Goal: Transaction & Acquisition: Obtain resource

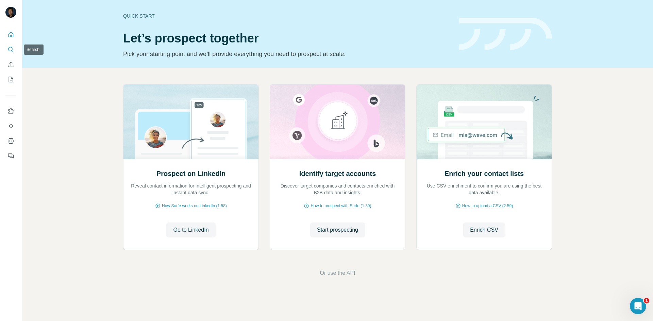
click at [11, 47] on icon "Search" at bounding box center [10, 49] width 7 height 7
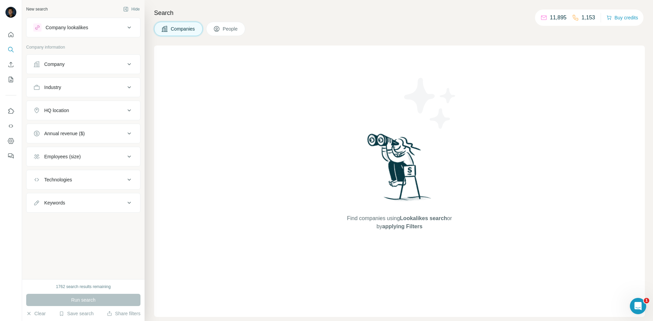
click at [123, 92] on button "Industry" at bounding box center [84, 87] width 114 height 16
click at [118, 105] on input at bounding box center [80, 104] width 84 height 7
click at [74, 104] on input at bounding box center [80, 104] width 84 height 7
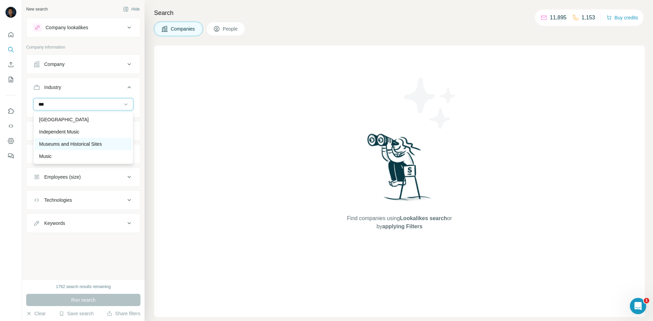
type input "***"
click at [74, 140] on div "Museums and Historical Sites" at bounding box center [83, 144] width 97 height 12
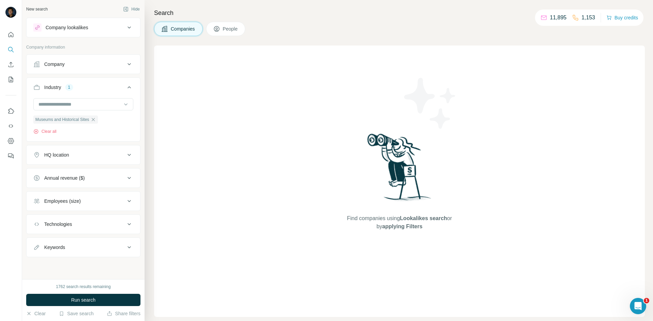
click at [138, 152] on button "HQ location" at bounding box center [84, 155] width 114 height 16
click at [112, 158] on div "HQ location" at bounding box center [79, 155] width 92 height 7
click at [128, 156] on icon at bounding box center [129, 155] width 8 height 8
click at [91, 172] on input "text" at bounding box center [83, 172] width 100 height 12
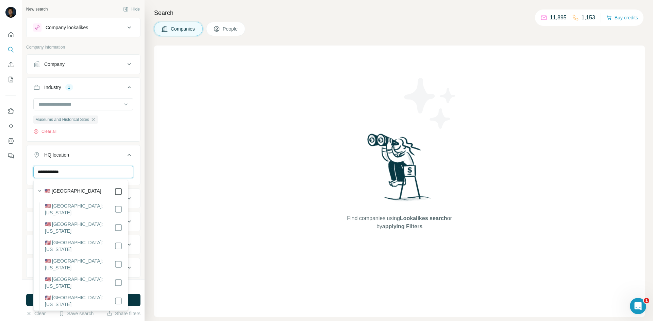
type input "**********"
click at [125, 156] on icon at bounding box center [129, 155] width 8 height 8
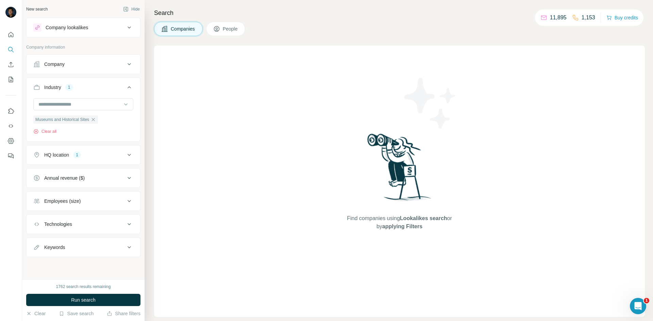
click at [126, 199] on icon at bounding box center [129, 201] width 8 height 8
click at [40, 242] on icon at bounding box center [37, 241] width 8 height 8
click at [39, 254] on icon at bounding box center [37, 254] width 8 height 8
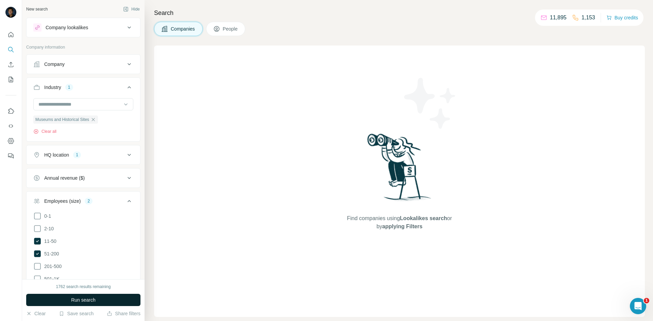
click at [93, 299] on span "Run search" at bounding box center [83, 300] width 24 height 7
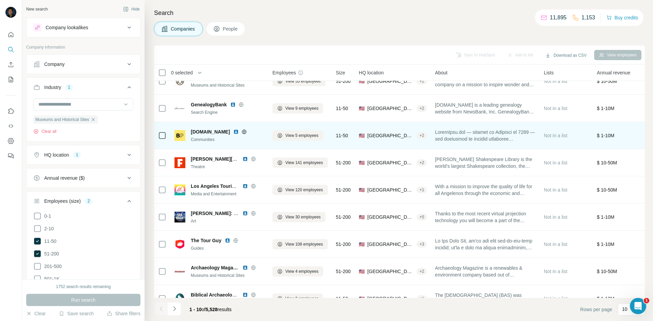
scroll to position [58, 0]
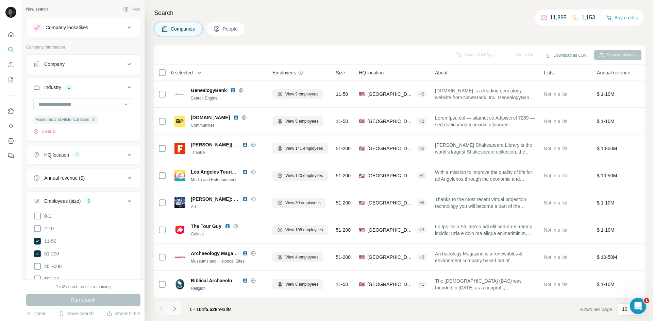
click at [175, 312] on icon "Navigate to next page" at bounding box center [174, 309] width 7 height 7
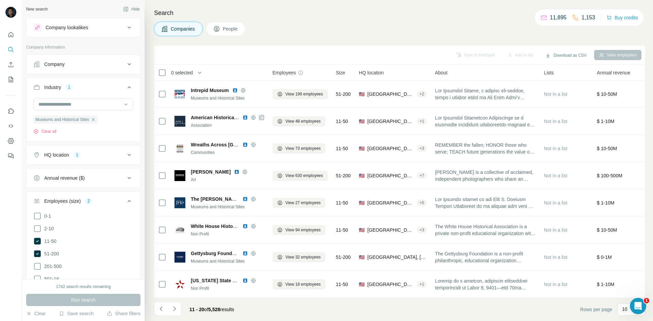
click at [181, 310] on button "Navigate to next page" at bounding box center [175, 309] width 14 height 14
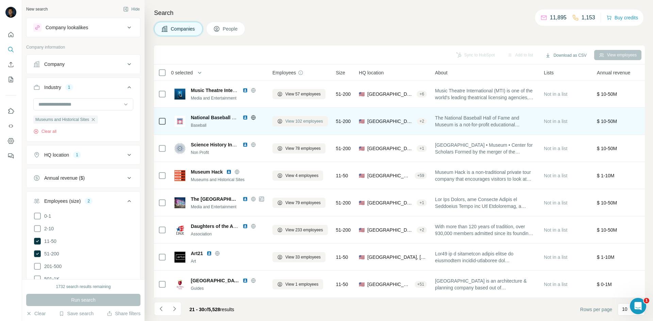
click at [295, 118] on span "View 102 employees" at bounding box center [304, 121] width 38 height 6
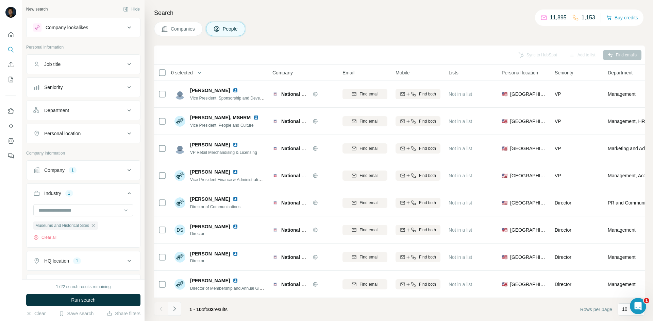
click at [176, 310] on icon "Navigate to next page" at bounding box center [174, 309] width 7 height 7
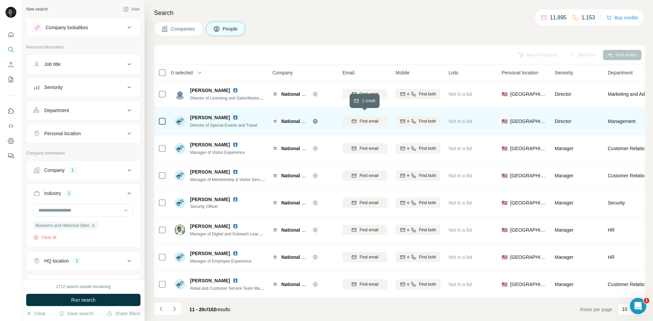
click at [365, 118] on span "Find email" at bounding box center [368, 121] width 19 height 6
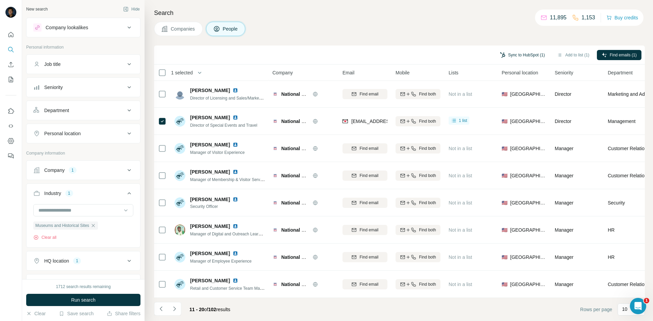
click at [527, 53] on button "Sync to HubSpot (1)" at bounding box center [522, 55] width 54 height 10
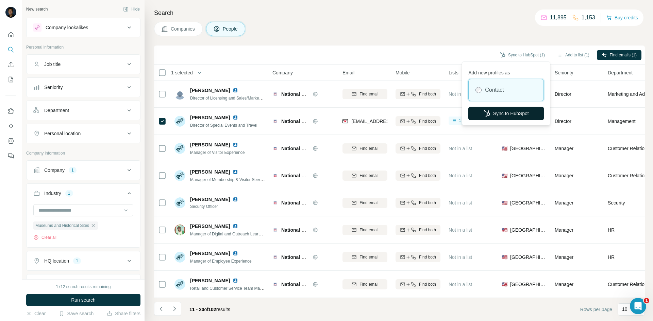
click at [515, 113] on button "Sync to HubSpot" at bounding box center [505, 114] width 75 height 14
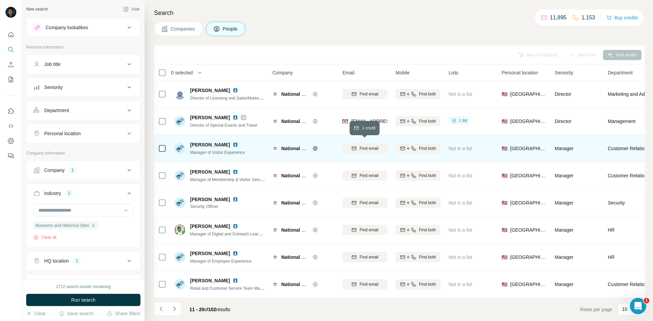
click at [365, 146] on span "Find email" at bounding box center [368, 149] width 19 height 6
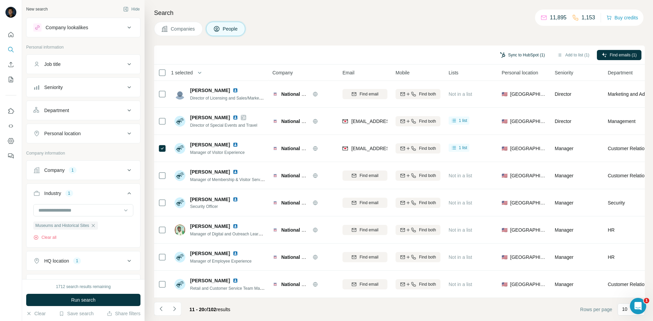
click at [509, 53] on button "Sync to HubSpot (1)" at bounding box center [522, 55] width 54 height 10
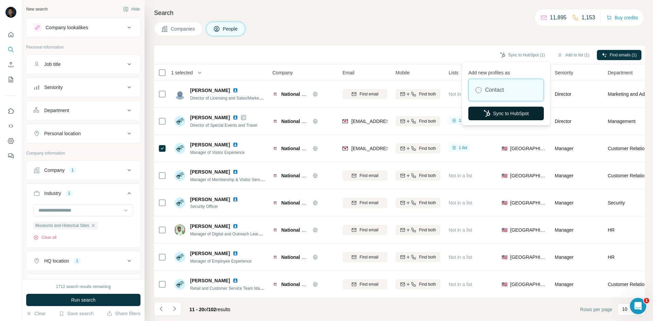
click at [509, 112] on button "Sync to HubSpot" at bounding box center [505, 114] width 75 height 14
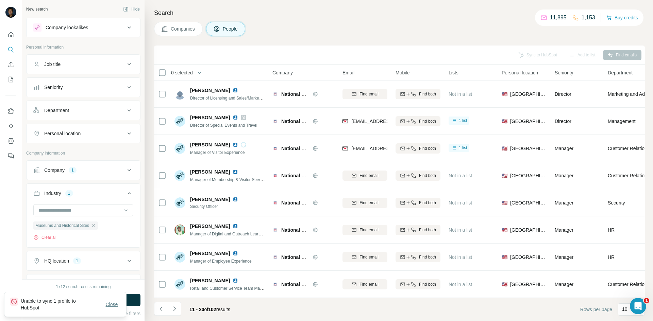
click at [117, 305] on span "Close" at bounding box center [112, 304] width 12 height 7
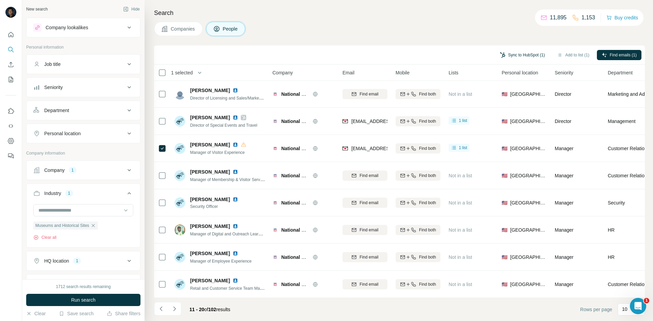
click at [524, 50] on button "Sync to HubSpot (1)" at bounding box center [522, 55] width 54 height 10
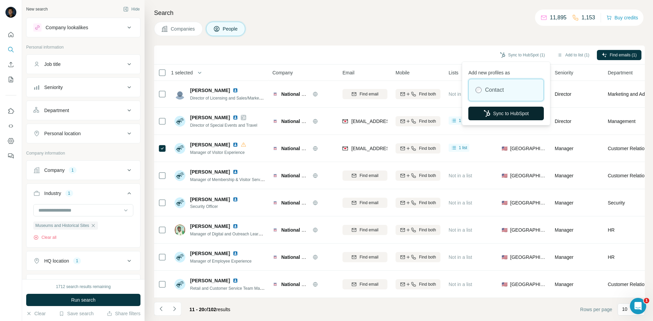
click at [508, 112] on button "Sync to HubSpot" at bounding box center [505, 114] width 75 height 14
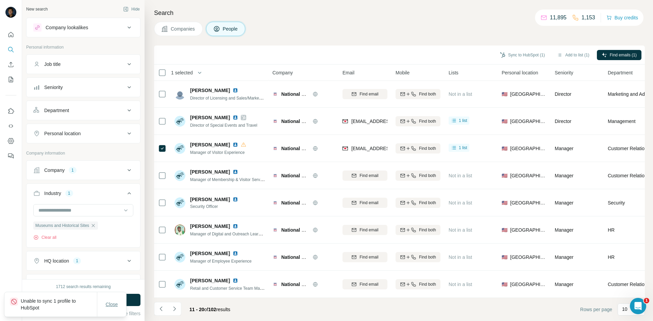
click at [113, 307] on span "Close" at bounding box center [112, 304] width 12 height 7
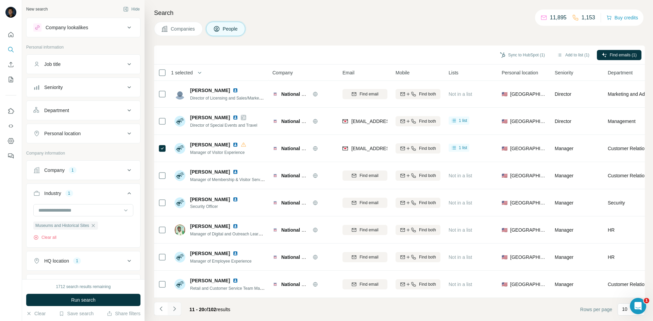
click at [176, 307] on icon "Navigate to next page" at bounding box center [174, 309] width 7 height 7
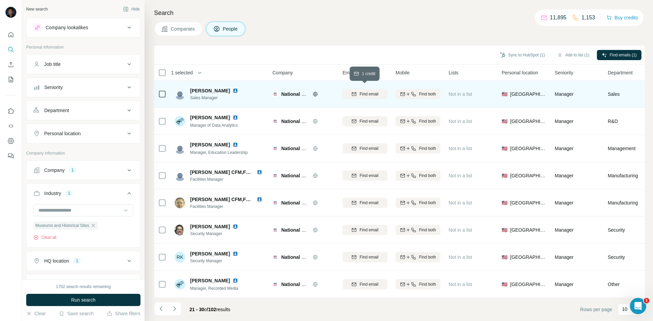
click at [357, 91] on div "Find email" at bounding box center [364, 94] width 45 height 6
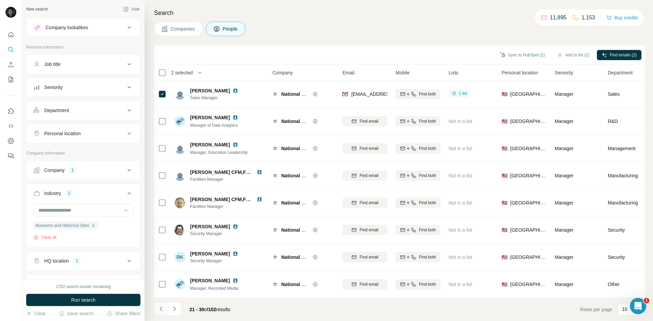
click at [161, 311] on icon "Navigate to previous page" at bounding box center [161, 309] width 7 height 7
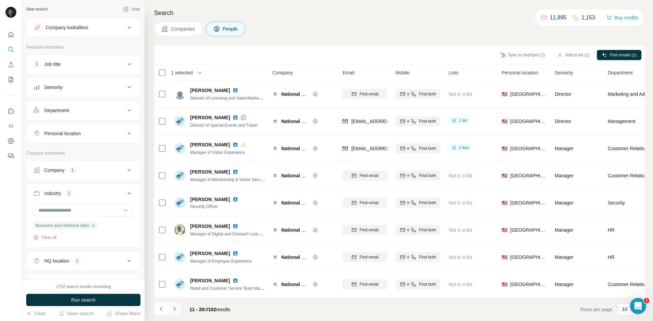
click at [177, 311] on icon "Navigate to next page" at bounding box center [174, 309] width 7 height 7
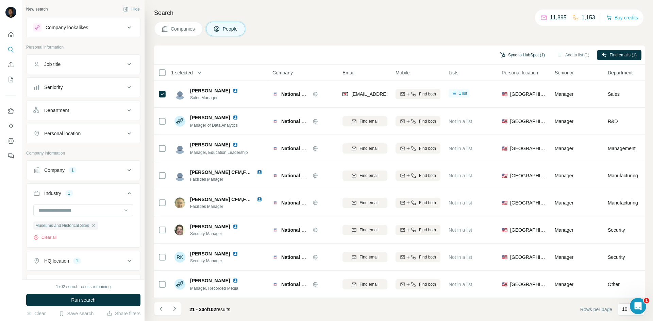
click at [515, 51] on button "Sync to HubSpot (1)" at bounding box center [522, 55] width 54 height 10
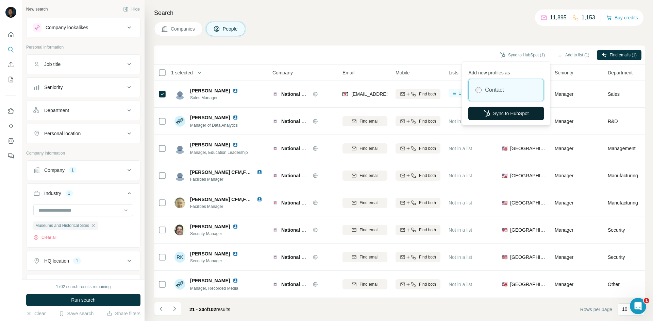
click at [504, 113] on button "Sync to HubSpot" at bounding box center [505, 114] width 75 height 14
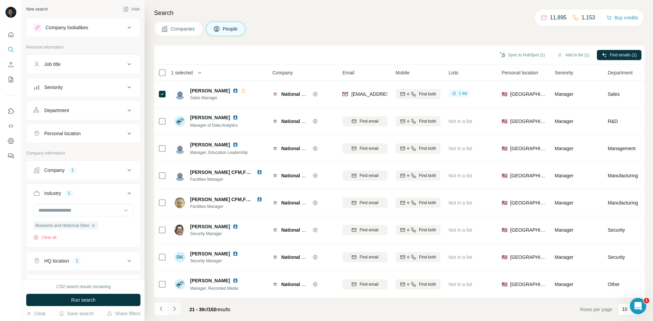
click at [176, 308] on icon "Navigate to next page" at bounding box center [174, 309] width 7 height 7
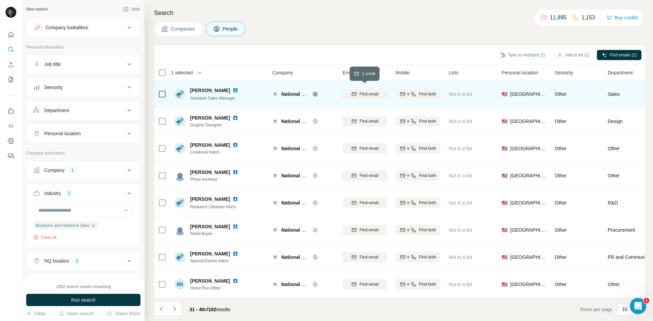
click at [365, 91] on span "Find email" at bounding box center [368, 94] width 19 height 6
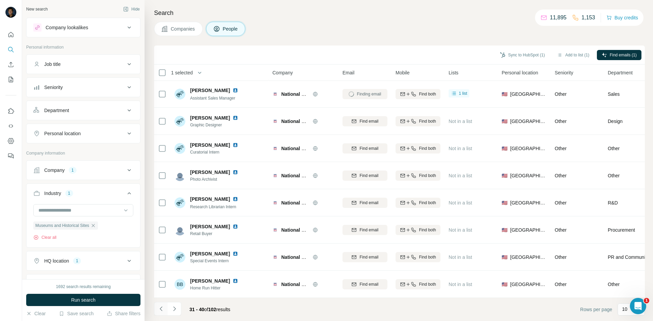
click at [158, 313] on button "Navigate to previous page" at bounding box center [161, 309] width 14 height 14
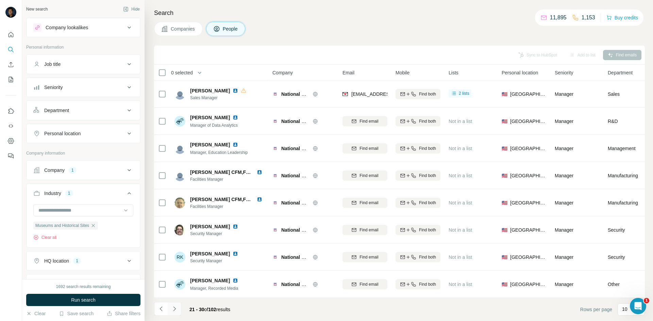
click at [173, 313] on button "Navigate to next page" at bounding box center [175, 309] width 14 height 14
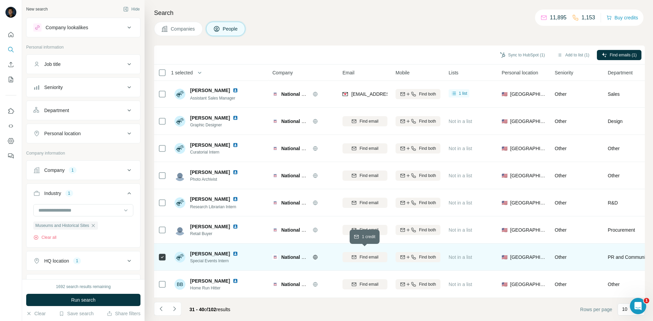
click at [357, 254] on div "Find email" at bounding box center [364, 257] width 45 height 6
click at [525, 56] on button "Sync to HubSpot (2)" at bounding box center [522, 55] width 54 height 10
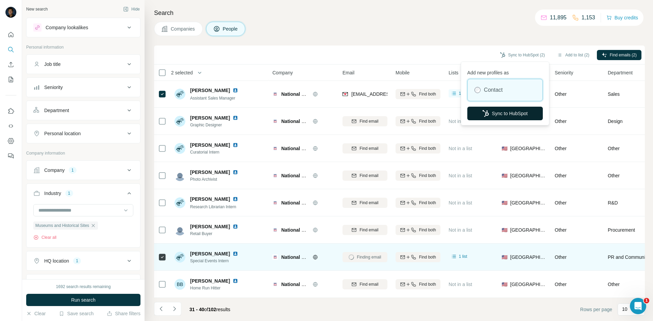
click at [509, 111] on button "Sync to HubSpot" at bounding box center [504, 114] width 75 height 14
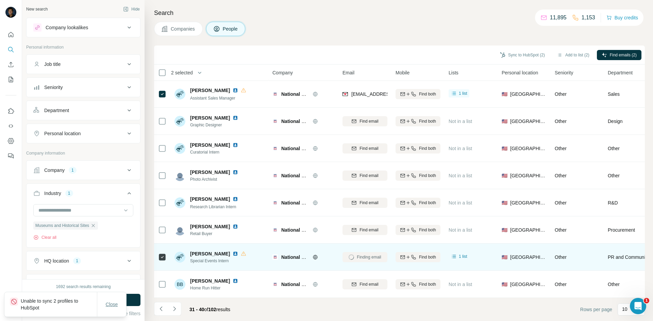
click at [113, 303] on span "Close" at bounding box center [112, 304] width 12 height 7
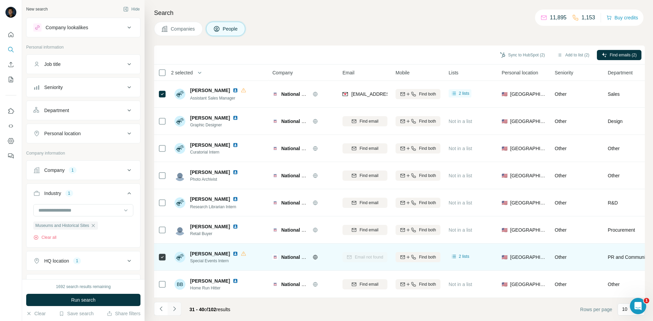
click at [174, 310] on icon "Navigate to next page" at bounding box center [174, 309] width 2 height 4
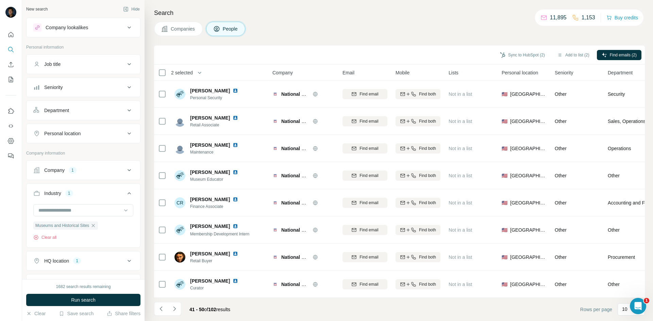
click at [170, 28] on button "Companies" at bounding box center [178, 29] width 49 height 14
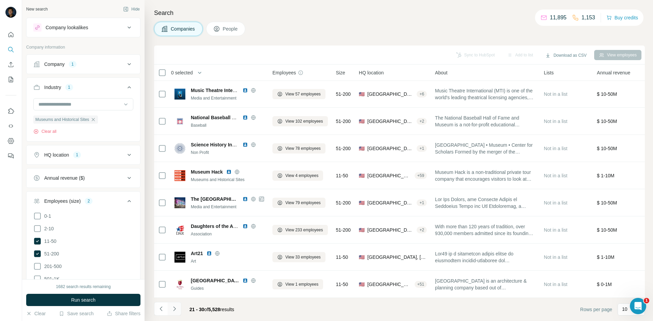
click at [178, 309] on button "Navigate to next page" at bounding box center [175, 309] width 14 height 14
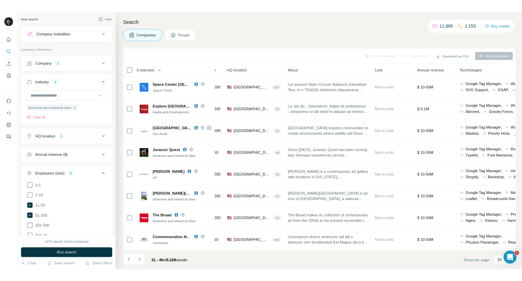
scroll to position [58, 0]
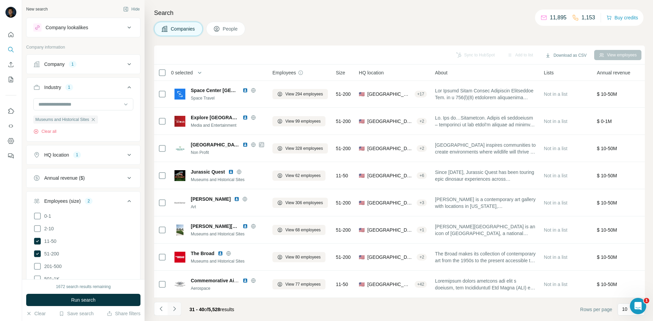
click at [177, 314] on button "Navigate to next page" at bounding box center [175, 309] width 14 height 14
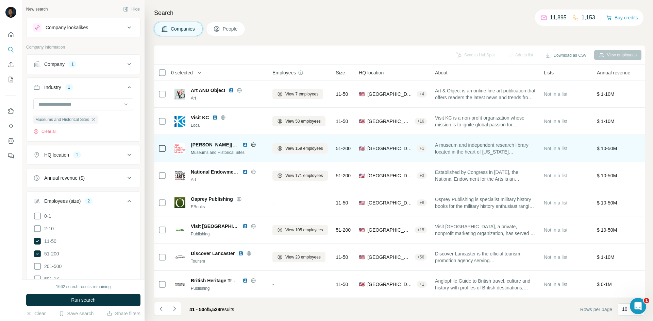
click at [254, 144] on icon at bounding box center [253, 144] width 4 height 0
click at [301, 146] on span "View 159 employees" at bounding box center [304, 149] width 38 height 6
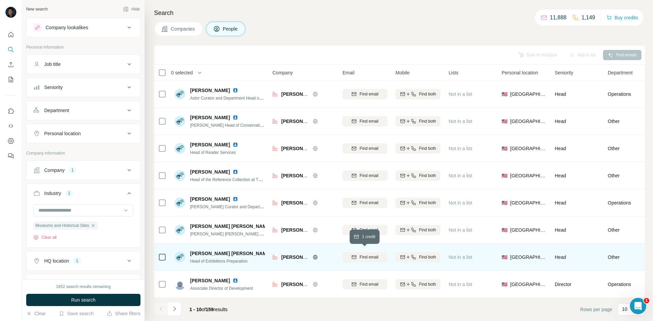
click at [362, 252] on button "Find email" at bounding box center [364, 257] width 45 height 10
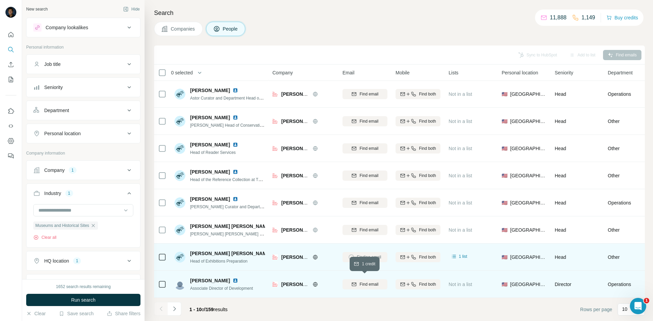
click at [360, 282] on span "Find email" at bounding box center [368, 285] width 19 height 6
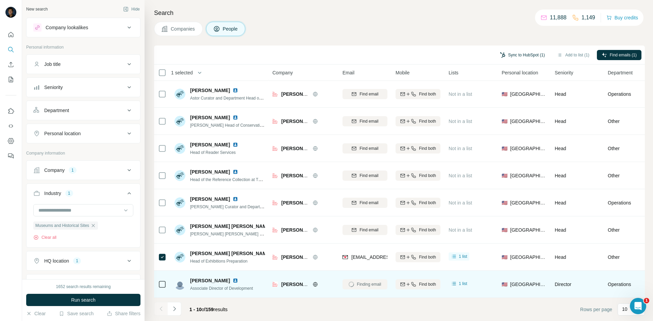
click at [515, 59] on button "Sync to HubSpot (1)" at bounding box center [522, 55] width 54 height 10
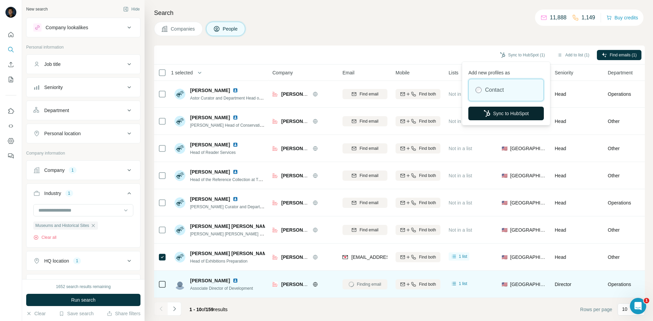
click at [495, 113] on button "Sync to HubSpot" at bounding box center [505, 114] width 75 height 14
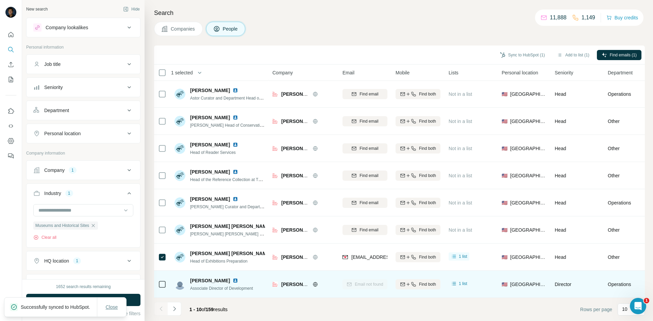
click at [106, 304] on span "Close" at bounding box center [112, 307] width 12 height 7
click at [176, 312] on icon "Navigate to next page" at bounding box center [174, 309] width 7 height 7
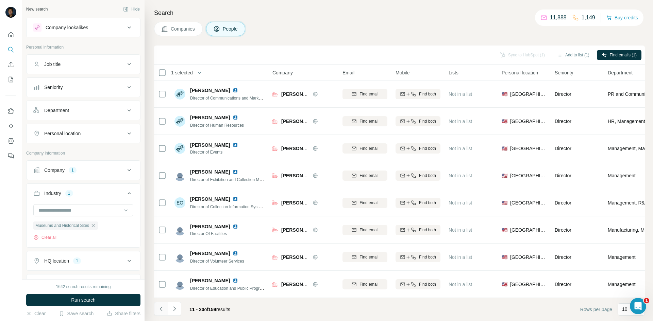
click at [158, 309] on icon "Navigate to previous page" at bounding box center [161, 309] width 7 height 7
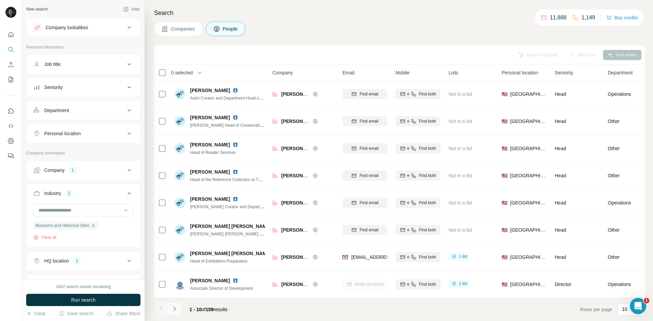
click at [178, 311] on button "Navigate to next page" at bounding box center [175, 309] width 14 height 14
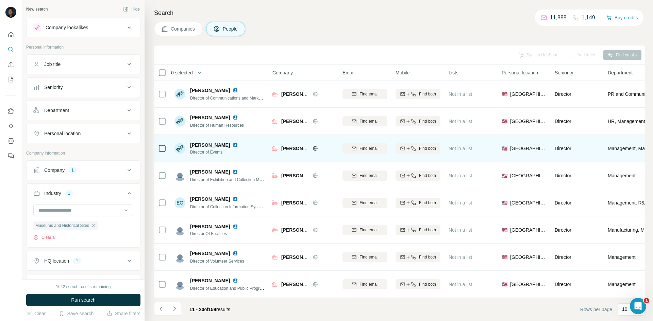
click at [165, 149] on div at bounding box center [162, 148] width 8 height 19
click at [364, 146] on span "Find email" at bounding box center [368, 149] width 19 height 6
click at [524, 57] on button "Sync to HubSpot (1)" at bounding box center [522, 55] width 54 height 10
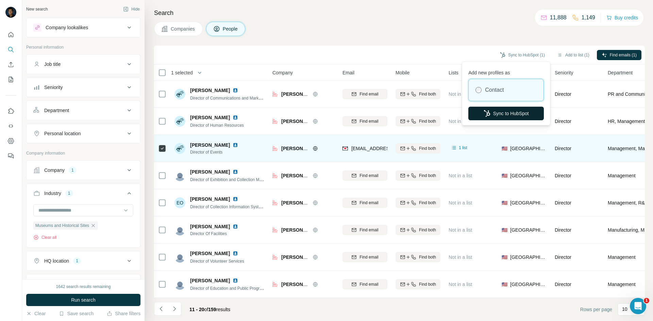
click at [509, 111] on button "Sync to HubSpot" at bounding box center [505, 114] width 75 height 14
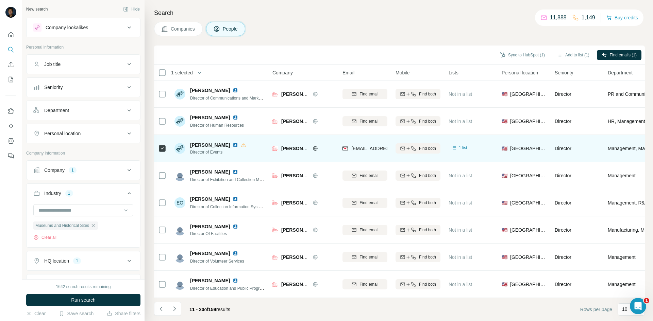
scroll to position [58, 0]
drag, startPoint x: 173, startPoint y: 31, endPoint x: 215, endPoint y: 70, distance: 57.0
click at [173, 31] on span "Companies" at bounding box center [183, 28] width 25 height 7
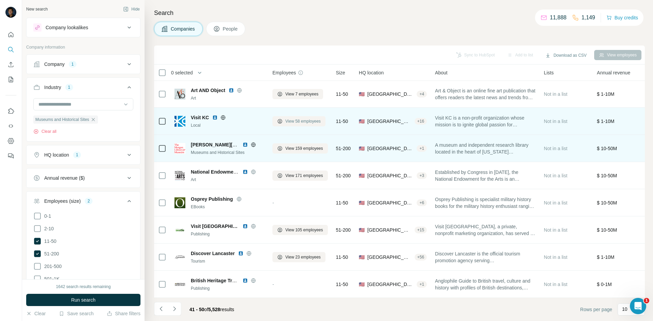
scroll to position [58, 0]
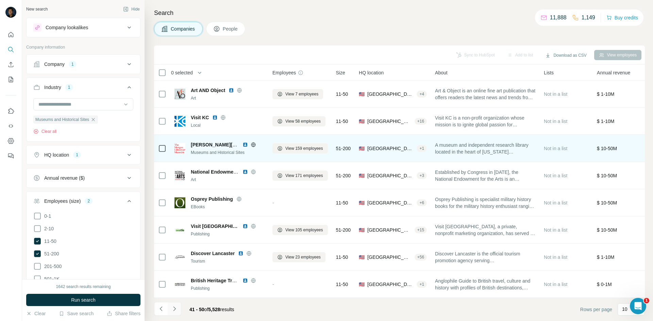
click at [173, 311] on icon "Navigate to next page" at bounding box center [174, 309] width 7 height 7
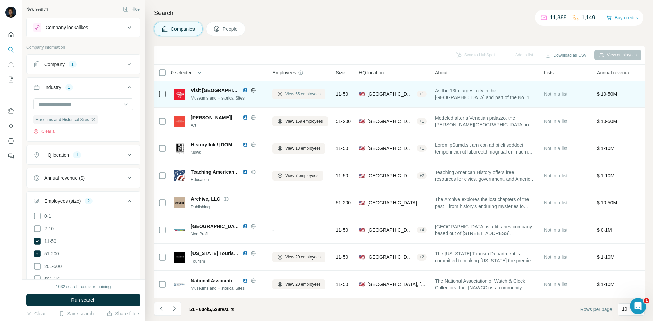
click at [297, 91] on span "View 65 employees" at bounding box center [302, 94] width 35 height 6
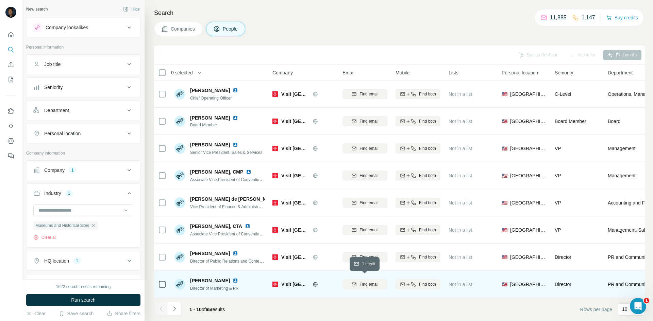
click at [365, 283] on span "Find email" at bounding box center [368, 285] width 19 height 6
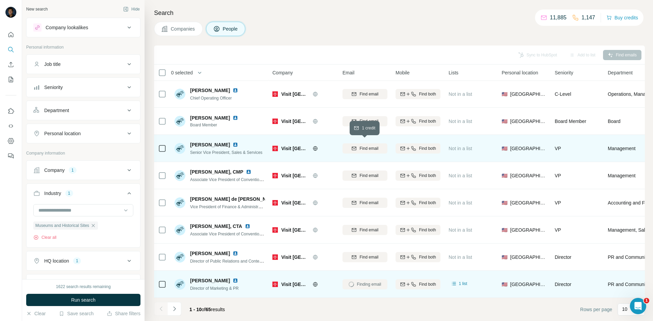
click at [355, 146] on icon "button" at bounding box center [353, 148] width 5 height 5
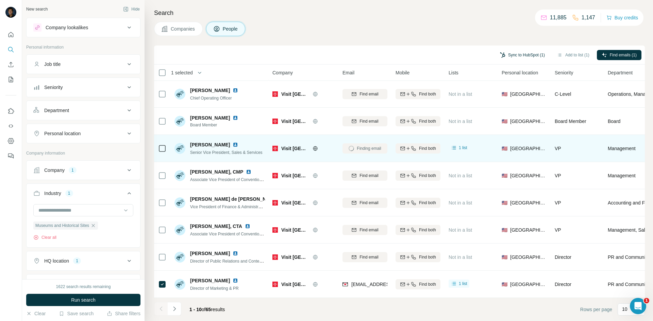
click at [519, 55] on button "Sync to HubSpot (1)" at bounding box center [522, 55] width 54 height 10
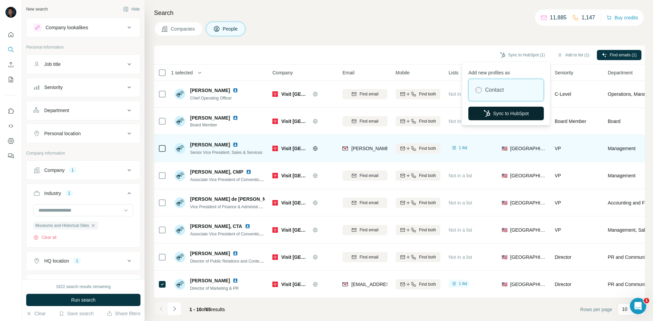
click at [484, 110] on icon "button" at bounding box center [486, 113] width 7 height 7
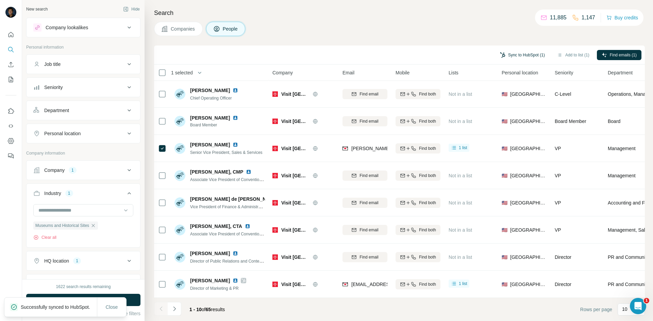
click at [510, 51] on button "Sync to HubSpot (1)" at bounding box center [522, 55] width 54 height 10
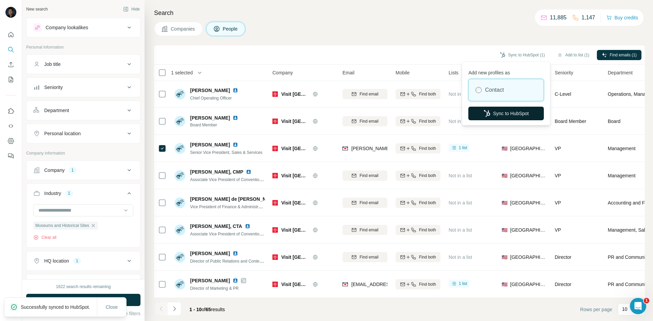
click at [486, 109] on button "Sync to HubSpot" at bounding box center [505, 114] width 75 height 14
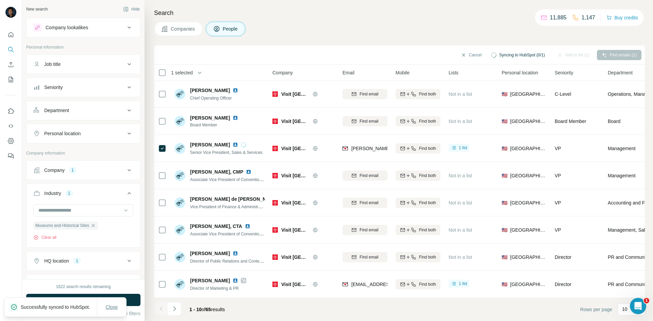
click at [113, 304] on span "Close" at bounding box center [112, 307] width 12 height 7
click at [110, 308] on button "Close" at bounding box center [112, 307] width 22 height 12
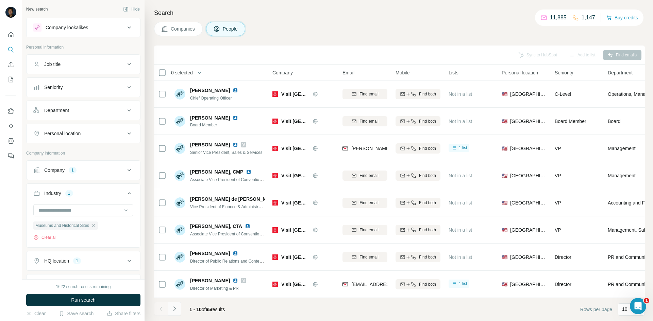
click at [171, 309] on icon "Navigate to next page" at bounding box center [174, 309] width 7 height 7
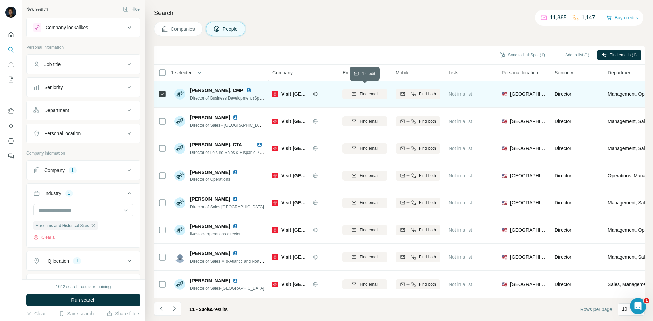
click at [364, 91] on span "Find email" at bounding box center [368, 94] width 19 height 6
click at [515, 54] on button "Sync to HubSpot (1)" at bounding box center [522, 55] width 54 height 10
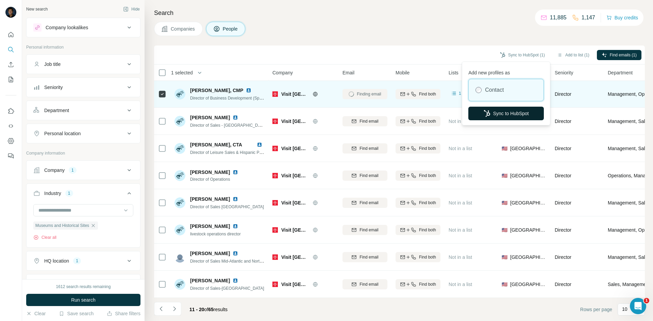
click at [496, 110] on button "Sync to HubSpot" at bounding box center [505, 114] width 75 height 14
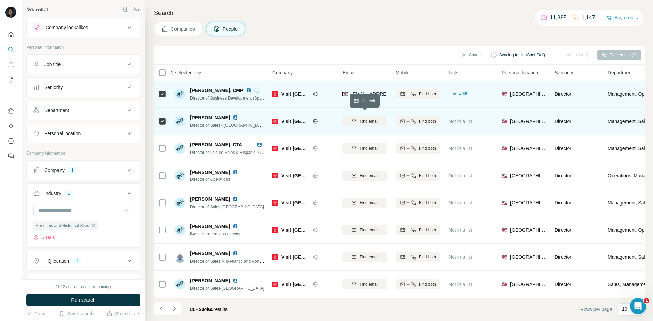
click at [353, 119] on icon "button" at bounding box center [353, 121] width 5 height 5
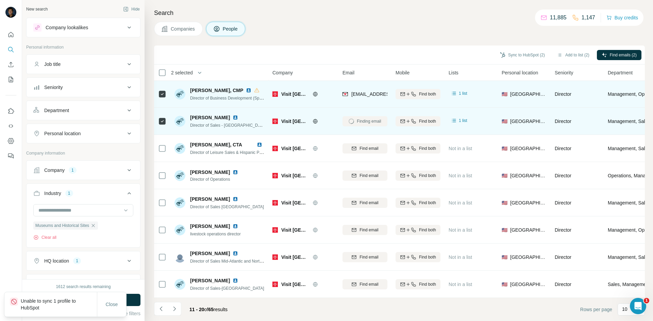
click at [166, 94] on icon at bounding box center [162, 94] width 8 height 8
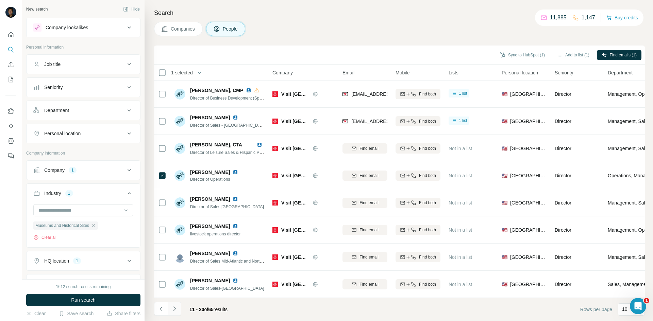
click at [175, 310] on icon "Navigate to next page" at bounding box center [174, 309] width 7 height 7
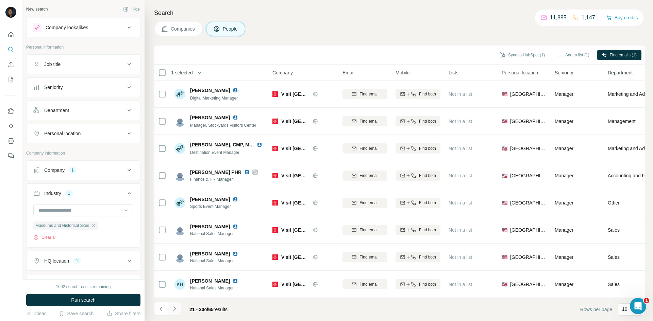
click at [175, 311] on icon "Navigate to next page" at bounding box center [174, 309] width 7 height 7
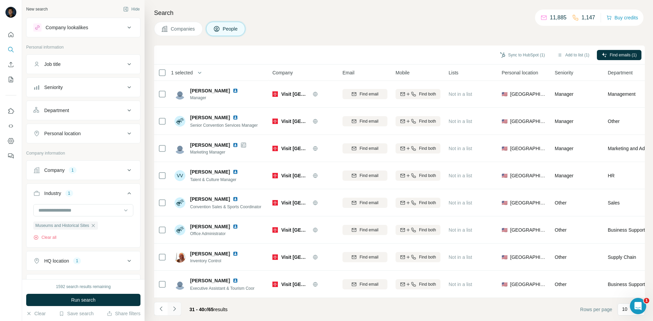
click at [174, 308] on icon "Navigate to next page" at bounding box center [174, 309] width 2 height 4
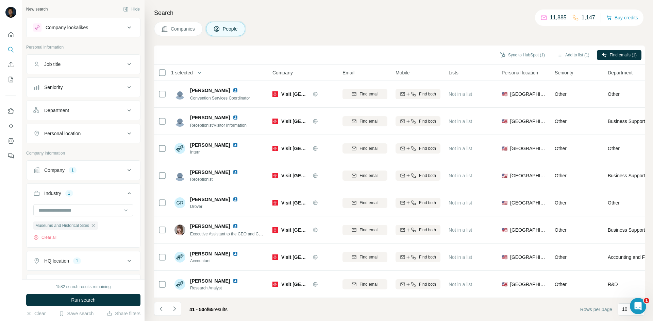
click at [177, 19] on div "Search Companies People Sync to HubSpot (1) Add to list (1) Find emails (1) 1 s…" at bounding box center [398, 160] width 508 height 321
click at [179, 27] on span "Companies" at bounding box center [183, 28] width 25 height 7
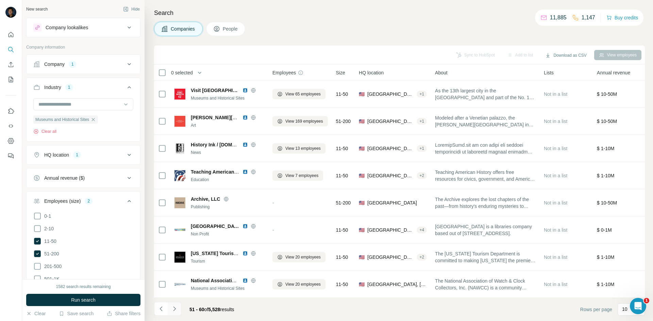
click at [175, 308] on icon "Navigate to next page" at bounding box center [174, 309] width 7 height 7
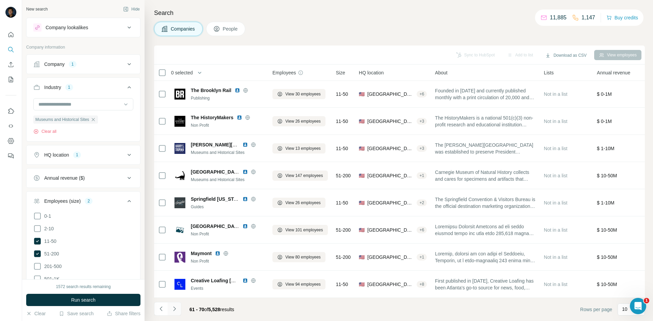
click at [176, 308] on icon "Navigate to next page" at bounding box center [174, 309] width 7 height 7
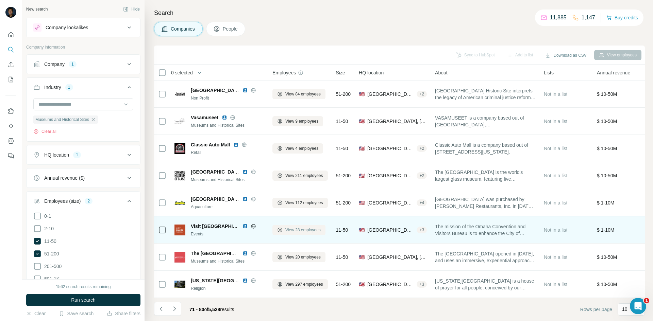
click at [297, 229] on span "View 28 employees" at bounding box center [302, 230] width 35 height 6
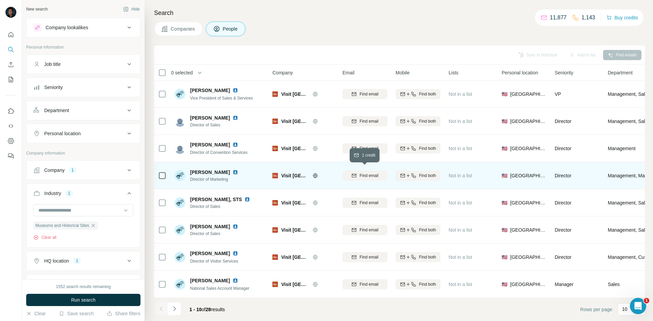
click at [368, 173] on span "Find email" at bounding box center [368, 176] width 19 height 6
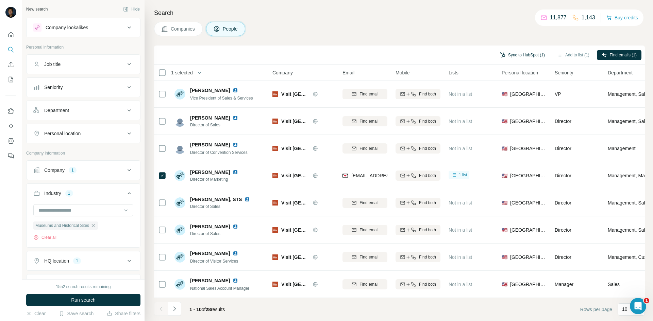
click at [530, 48] on div "Sync to HubSpot (1) Add to list (1) Find emails (1)" at bounding box center [399, 55] width 491 height 19
click at [530, 54] on button "Sync to HubSpot (1)" at bounding box center [522, 55] width 54 height 10
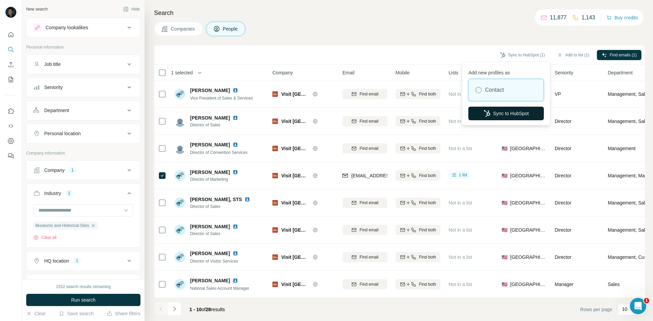
click at [510, 114] on button "Sync to HubSpot" at bounding box center [505, 114] width 75 height 14
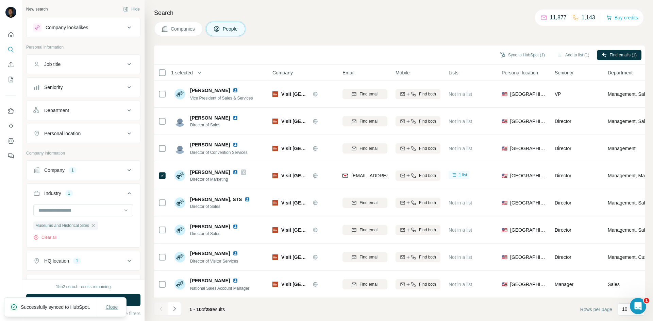
click at [112, 301] on button "Close" at bounding box center [112, 307] width 22 height 12
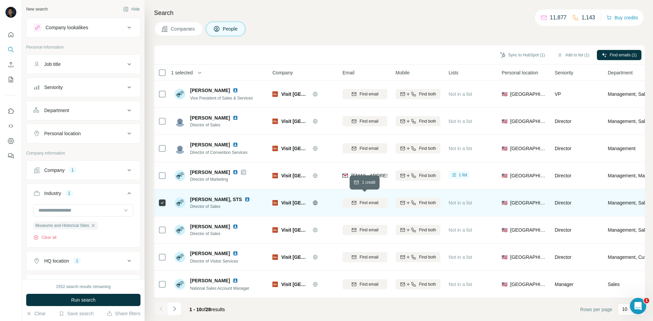
click at [366, 200] on span "Find email" at bounding box center [368, 203] width 19 height 6
click at [509, 53] on button "Sync to HubSpot (1)" at bounding box center [522, 55] width 54 height 10
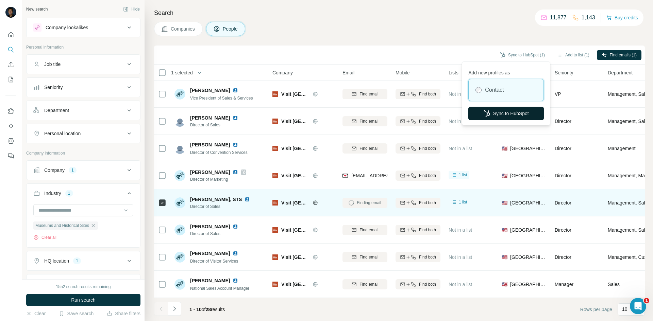
click at [484, 117] on button "Sync to HubSpot" at bounding box center [505, 114] width 75 height 14
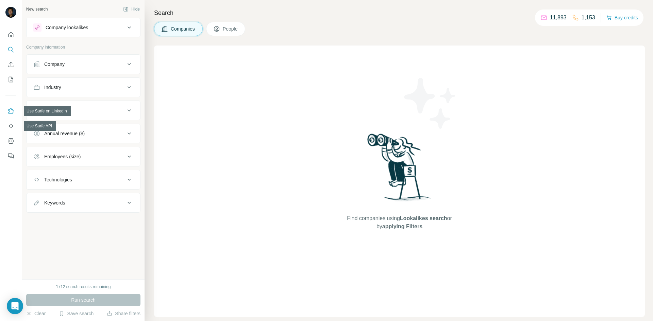
click at [12, 112] on icon "Use Surfe on LinkedIn" at bounding box center [10, 111] width 7 height 7
click at [13, 108] on icon "Use Surfe on LinkedIn" at bounding box center [10, 111] width 7 height 7
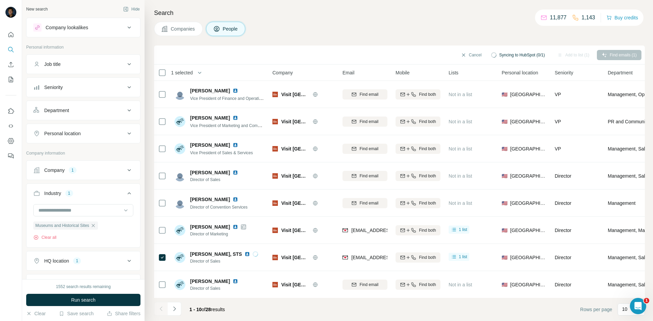
scroll to position [58, 0]
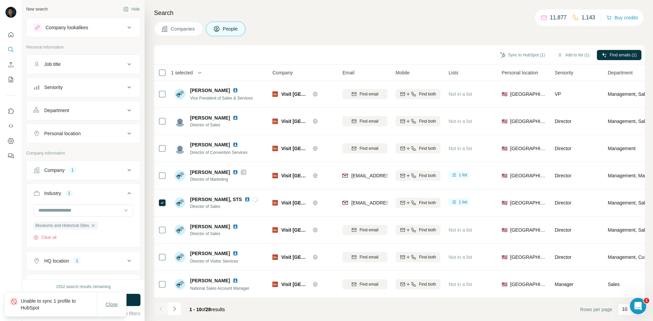
click at [110, 303] on span "Close" at bounding box center [112, 304] width 12 height 7
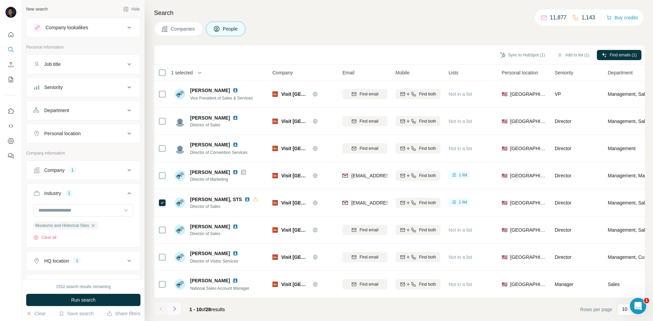
click at [179, 309] on button "Navigate to next page" at bounding box center [175, 309] width 14 height 14
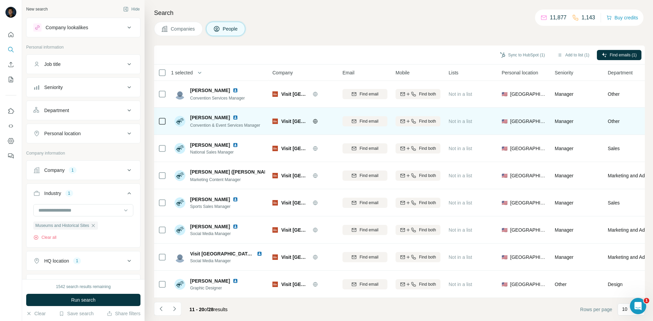
click at [166, 117] on icon at bounding box center [162, 121] width 8 height 8
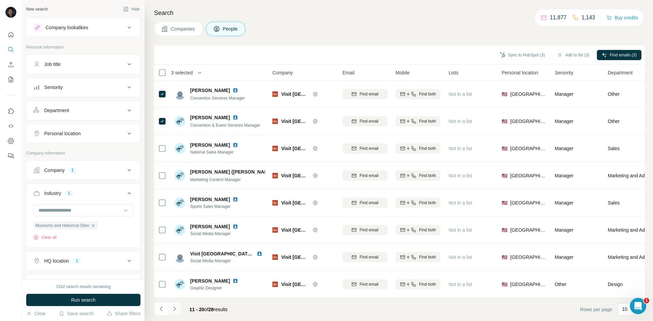
click at [171, 305] on button "Navigate to next page" at bounding box center [175, 309] width 14 height 14
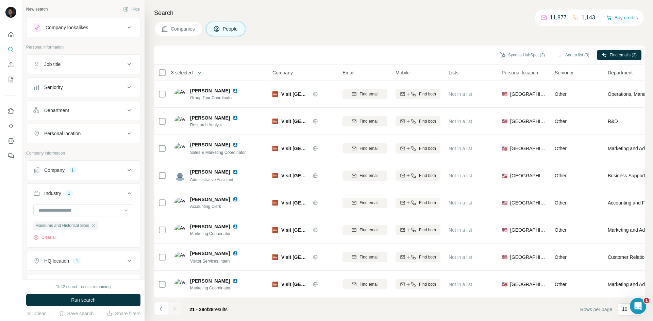
scroll to position [4, 0]
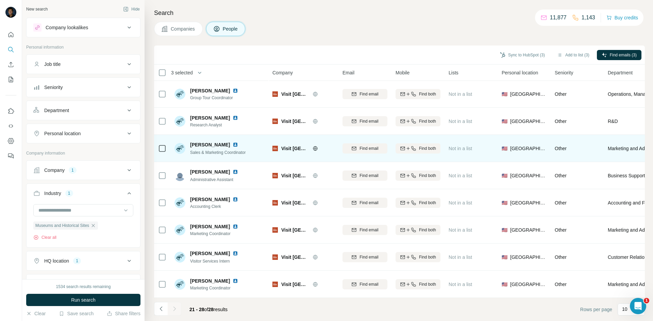
click at [167, 148] on td at bounding box center [162, 148] width 16 height 27
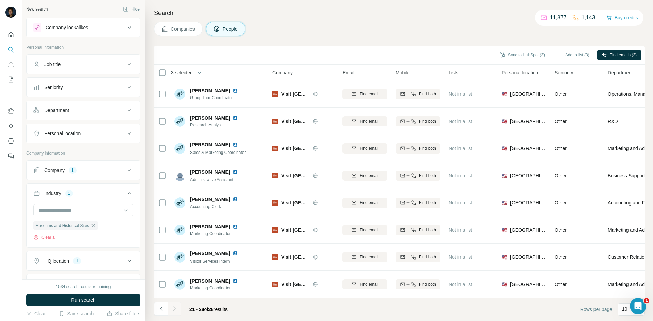
click at [179, 29] on span "Companies" at bounding box center [183, 28] width 25 height 7
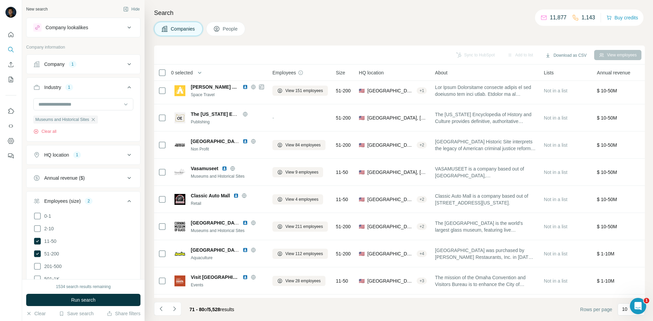
scroll to position [58, 0]
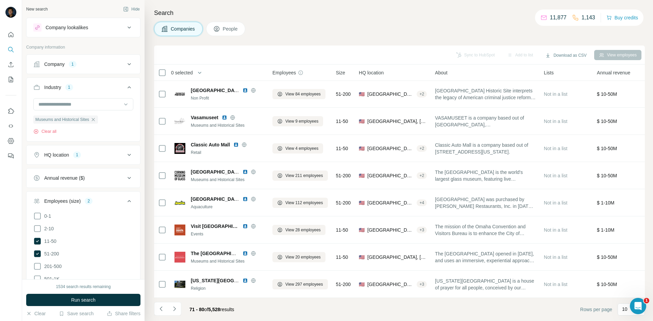
click at [176, 309] on icon "Navigate to next page" at bounding box center [174, 309] width 7 height 7
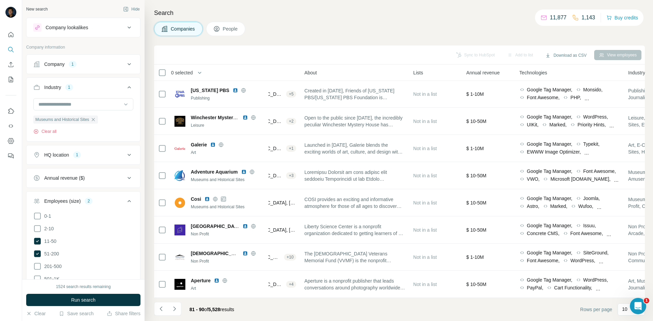
scroll to position [58, 23]
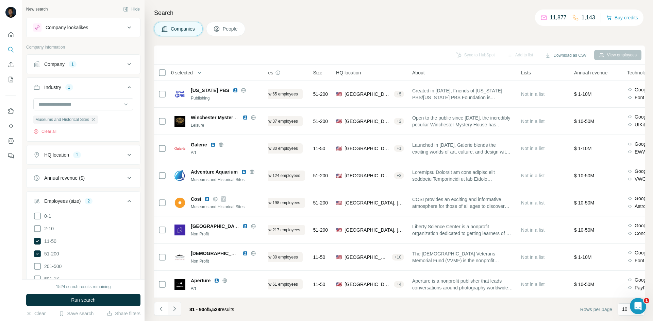
click at [173, 308] on icon "Navigate to next page" at bounding box center [174, 309] width 7 height 7
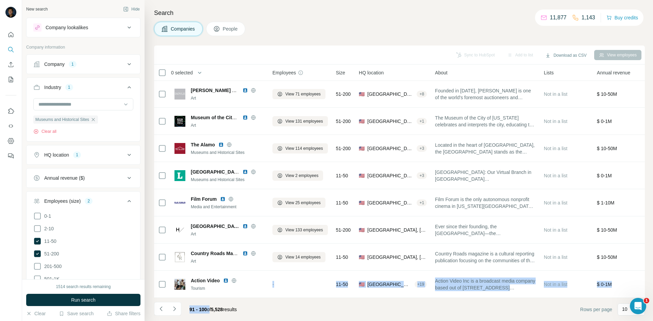
drag, startPoint x: 211, startPoint y: 299, endPoint x: 250, endPoint y: 297, distance: 38.1
click at [250, 297] on div "Sync to HubSpot Add to list Download as CSV View employees 0 selected Companies…" at bounding box center [399, 184] width 491 height 276
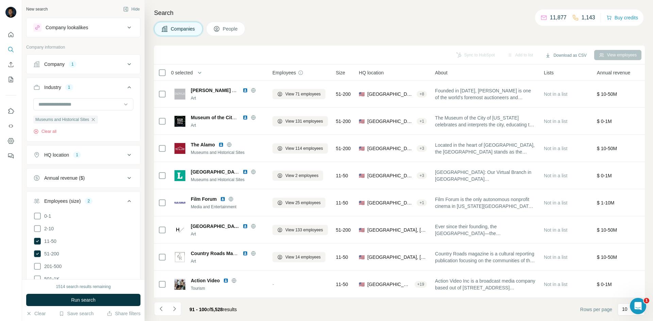
click at [268, 299] on footer "91 - 100 of 5,528 results Rows per page 10" at bounding box center [399, 309] width 491 height 23
click at [174, 311] on icon "Navigate to next page" at bounding box center [174, 309] width 7 height 7
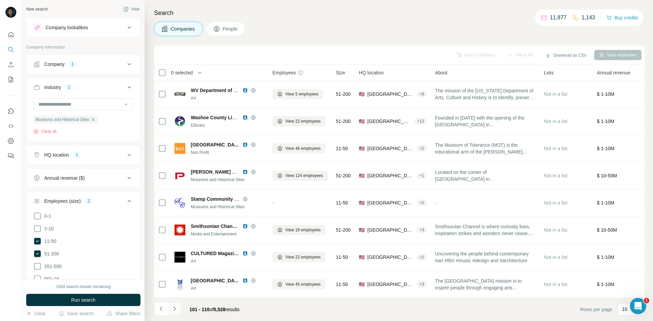
click at [177, 310] on icon "Navigate to next page" at bounding box center [174, 309] width 7 height 7
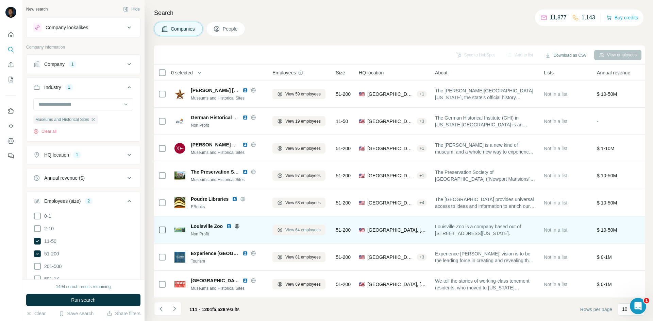
click at [293, 231] on button "View 64 employees" at bounding box center [298, 230] width 53 height 10
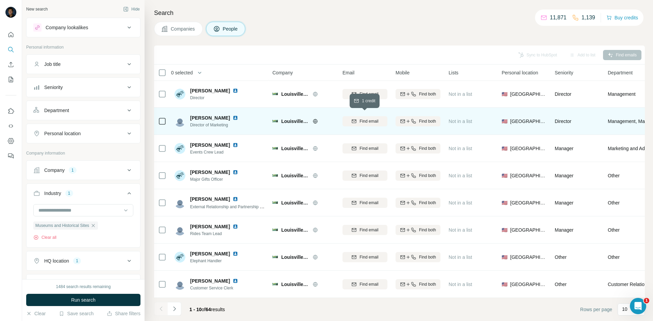
click at [357, 118] on div "Find email" at bounding box center [364, 121] width 45 height 6
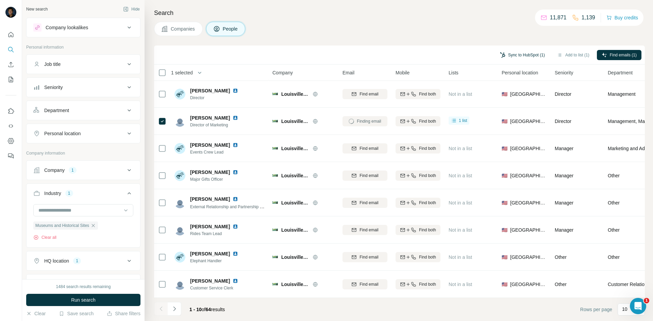
click at [524, 55] on button "Sync to HubSpot (1)" at bounding box center [522, 55] width 54 height 10
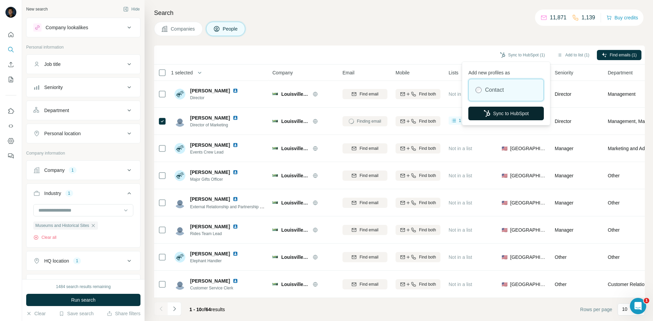
click at [493, 113] on button "Sync to HubSpot" at bounding box center [505, 114] width 75 height 14
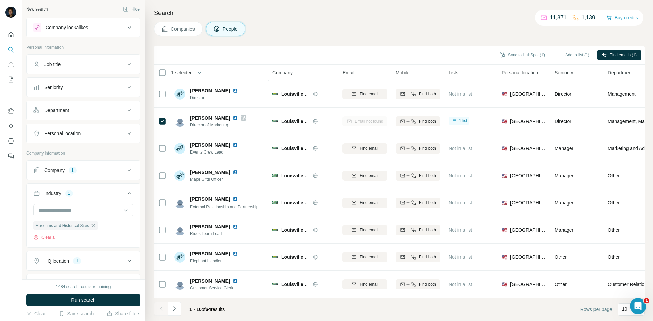
click at [176, 308] on icon "Navigate to next page" at bounding box center [174, 309] width 7 height 7
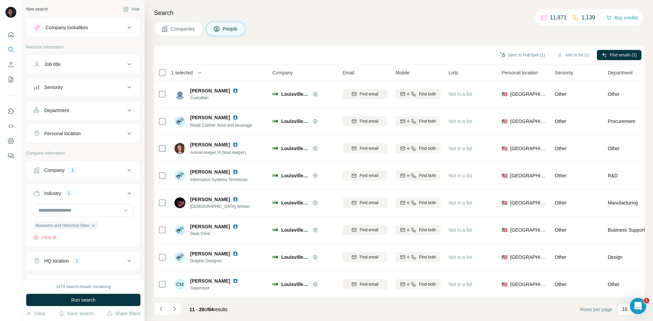
click at [177, 305] on button "Navigate to next page" at bounding box center [175, 309] width 14 height 14
click at [175, 312] on icon "Navigate to next page" at bounding box center [174, 309] width 7 height 7
click at [159, 312] on icon "Navigate to previous page" at bounding box center [161, 309] width 7 height 7
click at [160, 312] on icon "Navigate to previous page" at bounding box center [161, 309] width 7 height 7
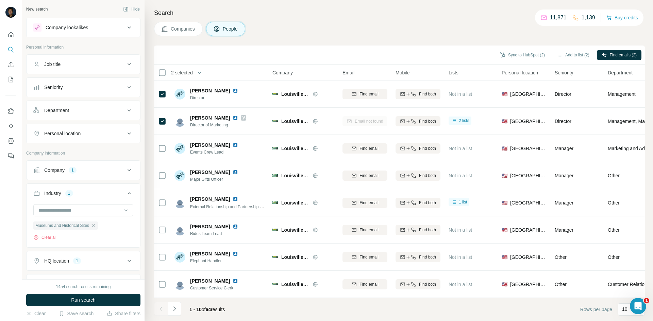
click at [169, 28] on button "Companies" at bounding box center [178, 29] width 49 height 14
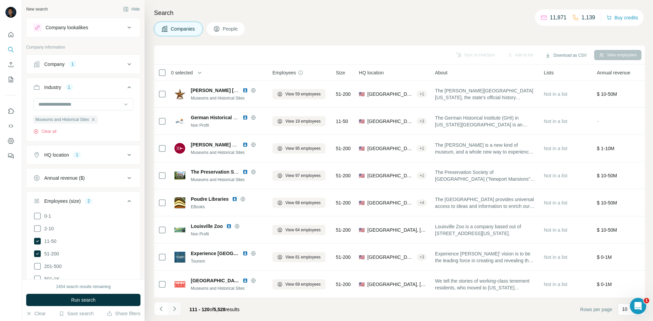
click at [177, 306] on icon "Navigate to next page" at bounding box center [174, 309] width 7 height 7
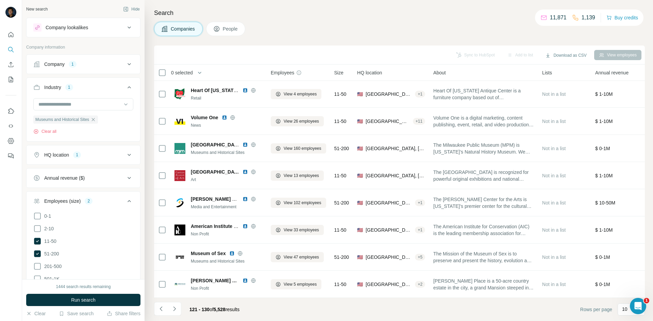
scroll to position [58, 0]
drag, startPoint x: 299, startPoint y: 301, endPoint x: 320, endPoint y: 302, distance: 21.8
click at [319, 302] on footer "121 - 130 of 5,528 results Rows per page 10" at bounding box center [399, 309] width 491 height 23
